Goal: Information Seeking & Learning: Learn about a topic

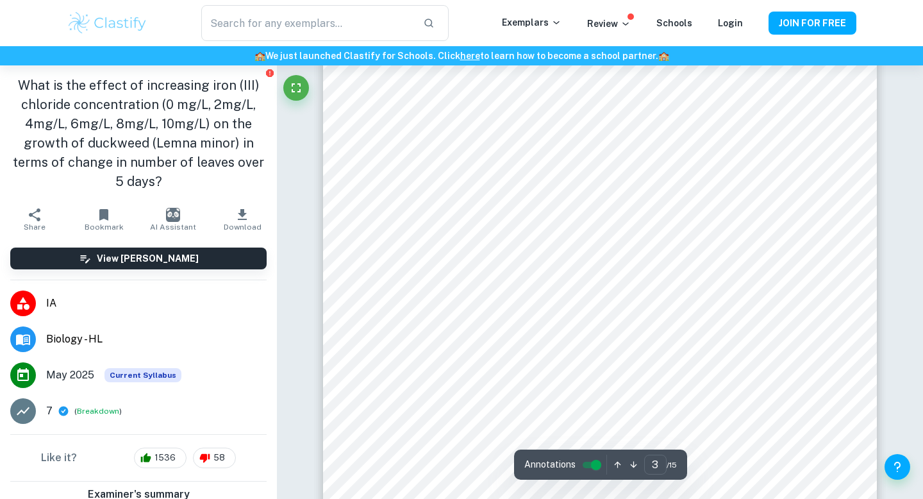
scroll to position [1932, 0]
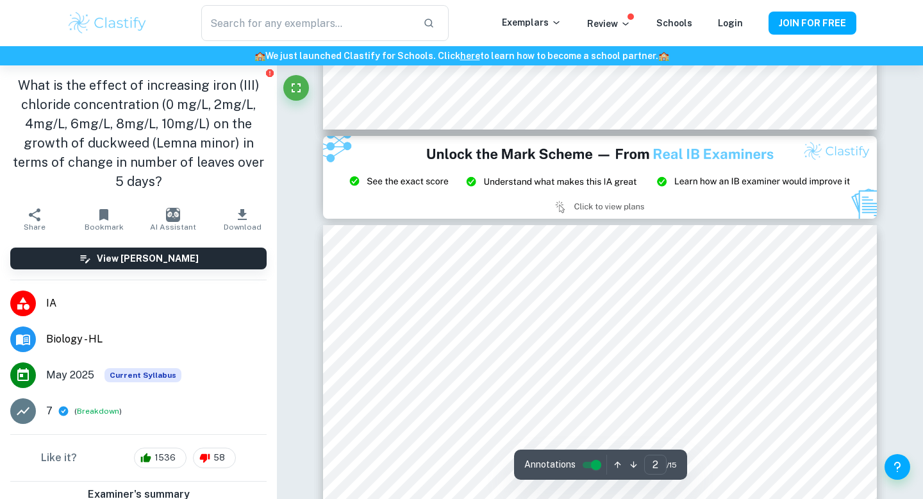
type input "3"
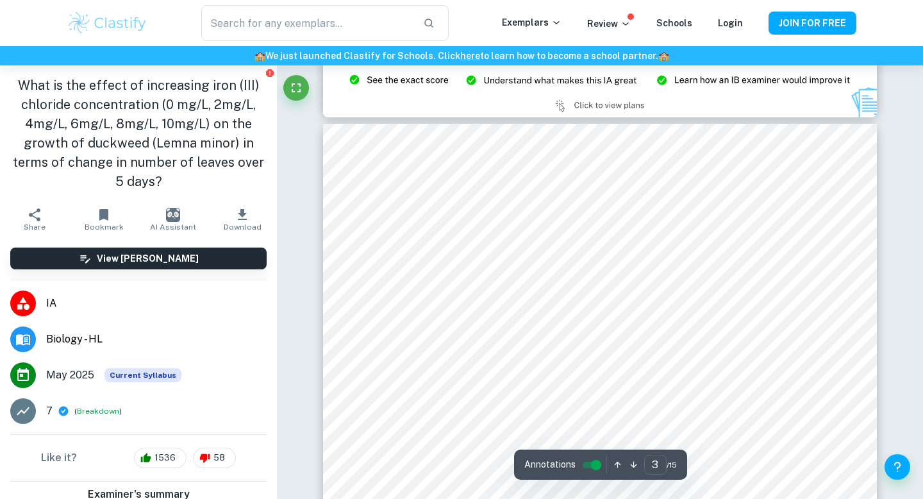
scroll to position [1713, 0]
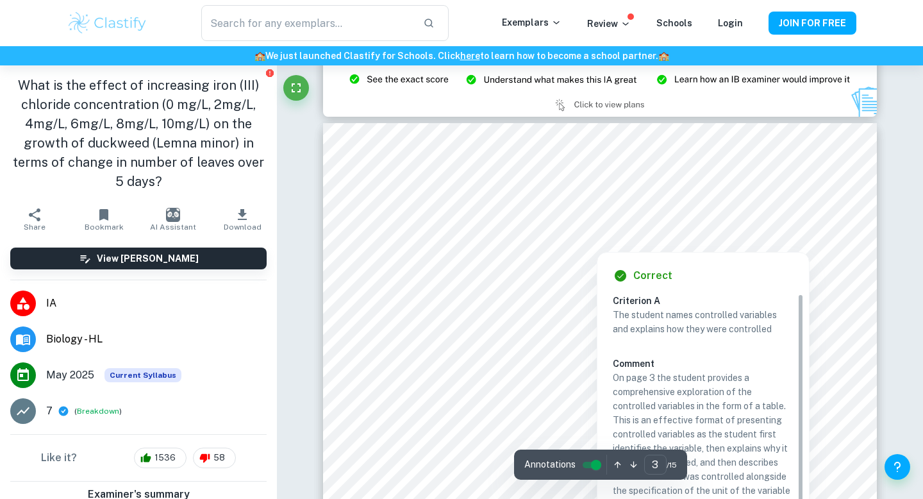
click at [426, 219] on div at bounding box center [455, 220] width 131 height 36
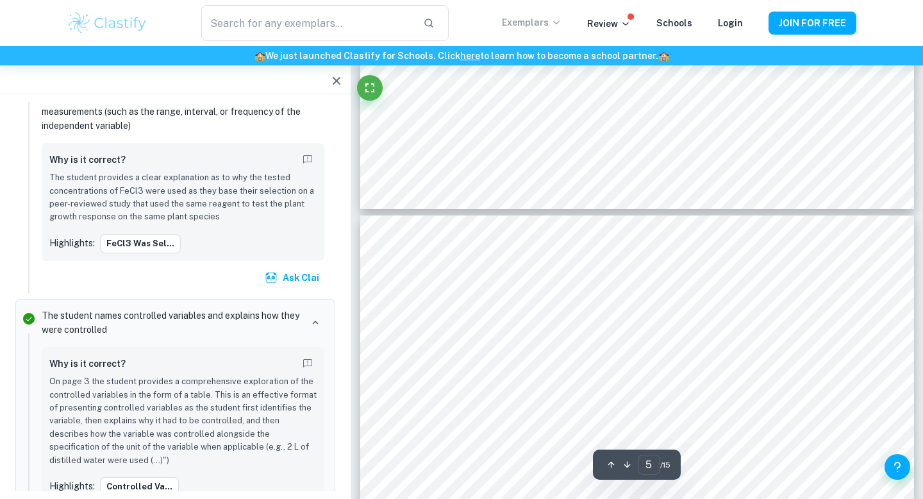
scroll to position [3343, 0]
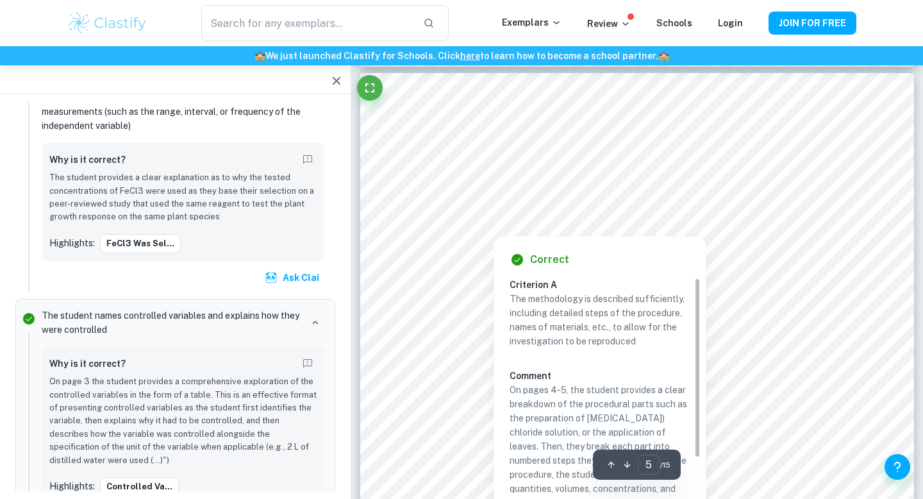
click at [474, 228] on div at bounding box center [493, 227] width 133 height 11
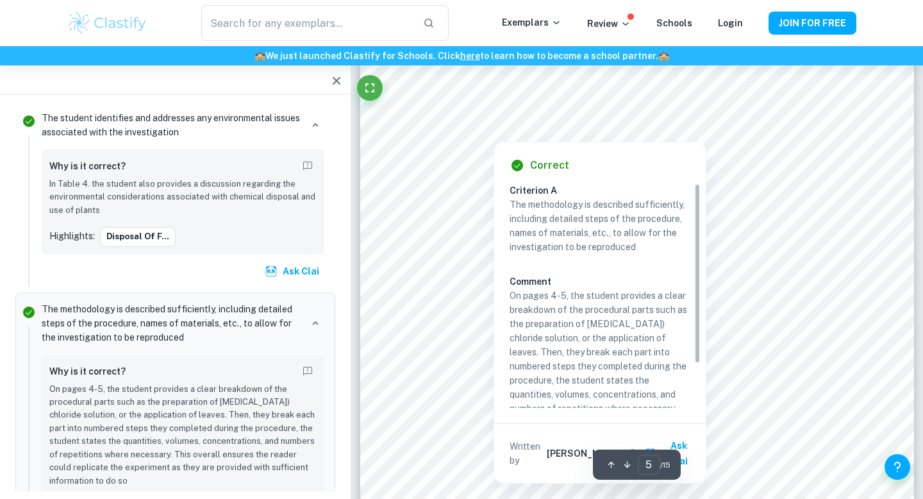
scroll to position [3441, 0]
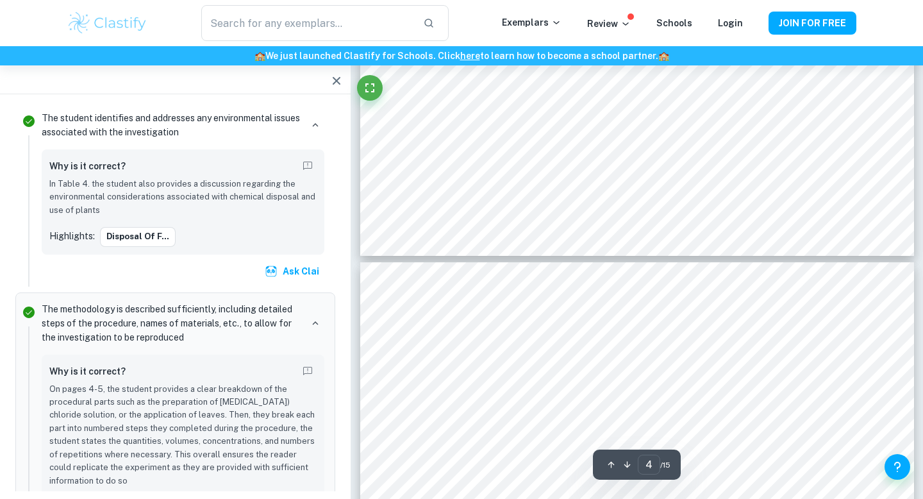
type input "3"
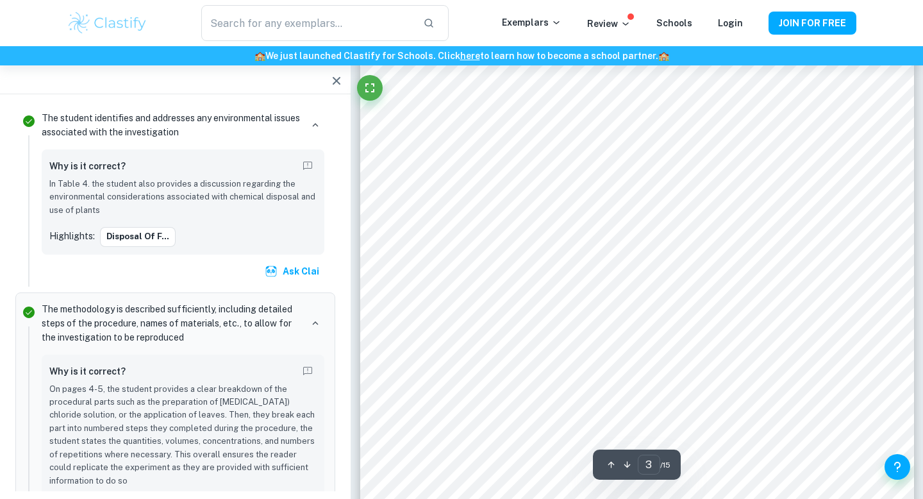
scroll to position [1849, 0]
